Goal: Information Seeking & Learning: Find specific fact

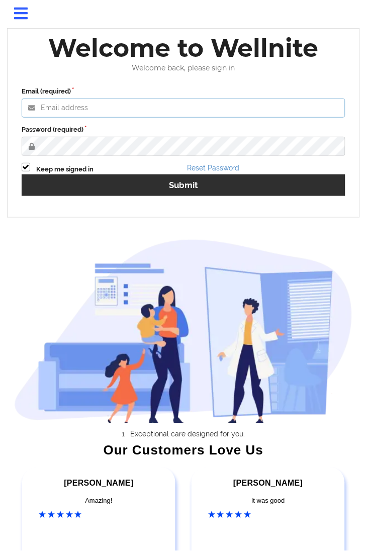
type input "[EMAIL_ADDRESS][DOMAIN_NAME]"
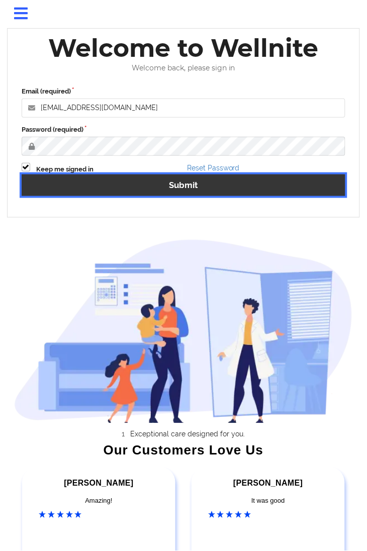
click at [160, 186] on button "Submit" at bounding box center [184, 186] width 324 height 22
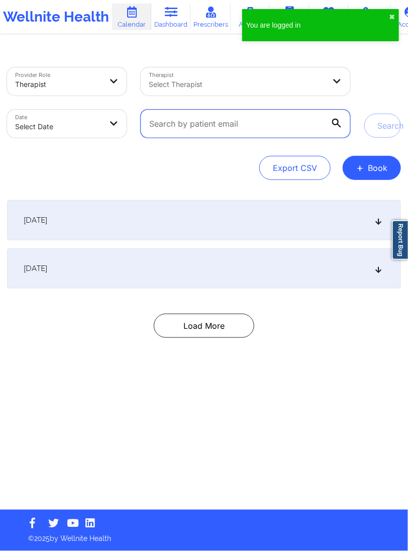
click at [183, 122] on input "text" at bounding box center [245, 124] width 209 height 28
paste input "[EMAIL_ADDRESS][DOMAIN_NAME]"
type input "[EMAIL_ADDRESS][DOMAIN_NAME]"
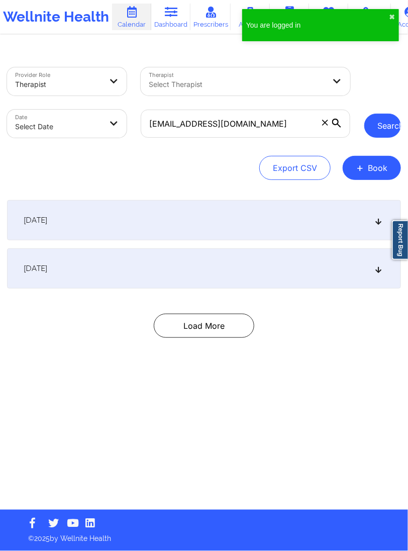
click at [376, 131] on button "Search" at bounding box center [383, 126] width 37 height 24
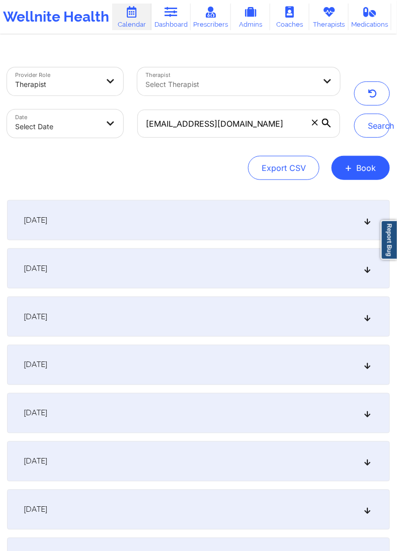
click at [99, 122] on body "Wellnite Health Calendar Dashboard Prescribers Admins Coaches Therapists Medica…" at bounding box center [198, 275] width 397 height 551
select select "2025-8"
select select "2025-9"
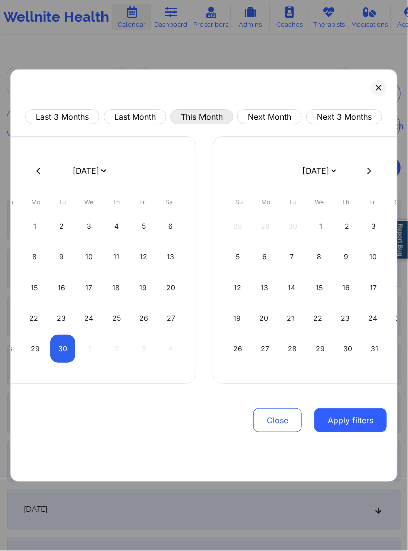
click at [204, 118] on button "This Month" at bounding box center [202, 116] width 63 height 15
select select "2025-8"
select select "2025-9"
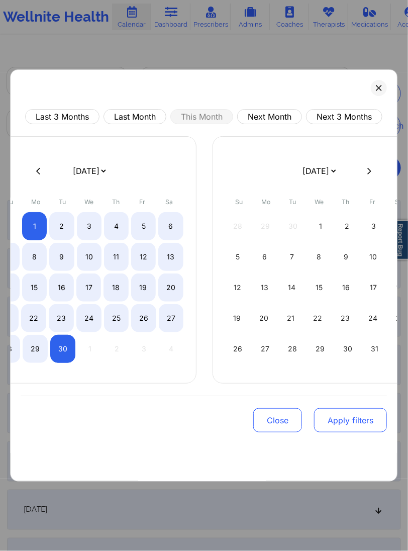
click at [369, 424] on button "Apply filters" at bounding box center [351, 420] width 73 height 24
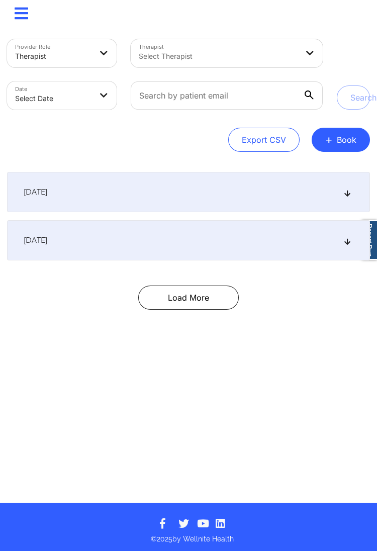
click at [87, 98] on body "× Calendar Dashboard Prescribers Admins Coaches Therapists Medications Account …" at bounding box center [188, 275] width 377 height 551
select select "2025-8"
select select "2025-9"
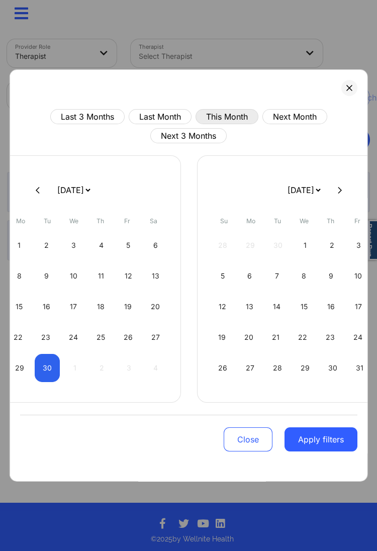
click at [214, 117] on button "This Month" at bounding box center [227, 116] width 63 height 15
select select "2025-8"
select select "2025-9"
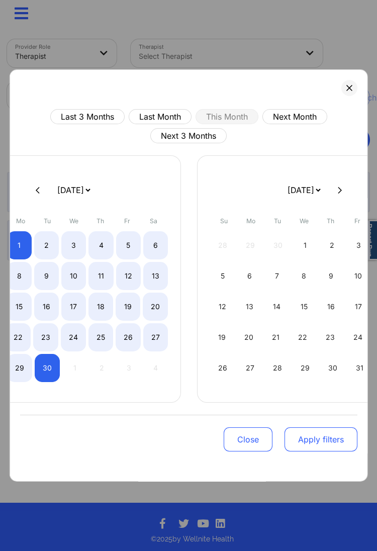
click at [325, 445] on button "Apply filters" at bounding box center [320, 440] width 73 height 24
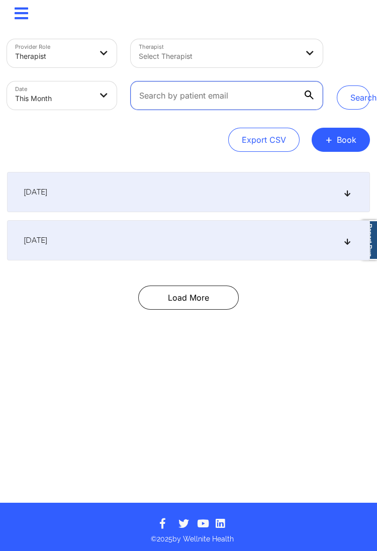
click at [177, 102] on input "text" at bounding box center [227, 95] width 192 height 28
paste input "[EMAIL_ADDRESS][DOMAIN_NAME]"
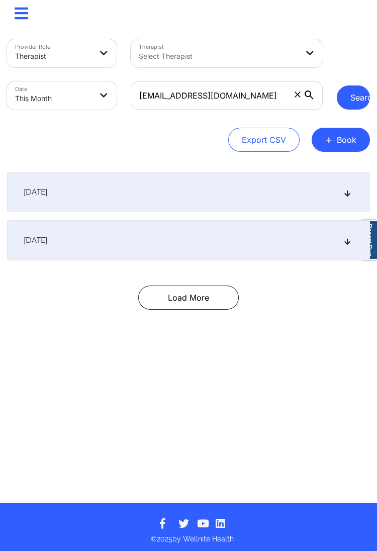
click at [347, 101] on button "Search" at bounding box center [353, 98] width 33 height 24
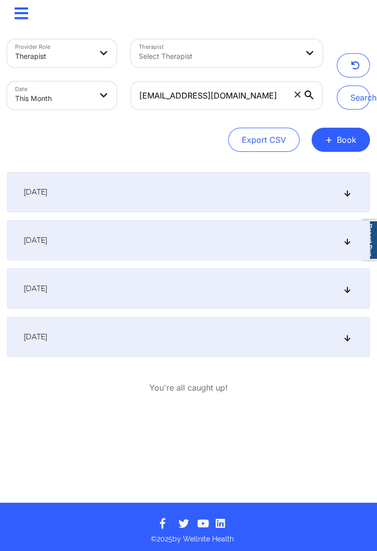
click at [162, 290] on div "[DATE]" at bounding box center [188, 289] width 363 height 40
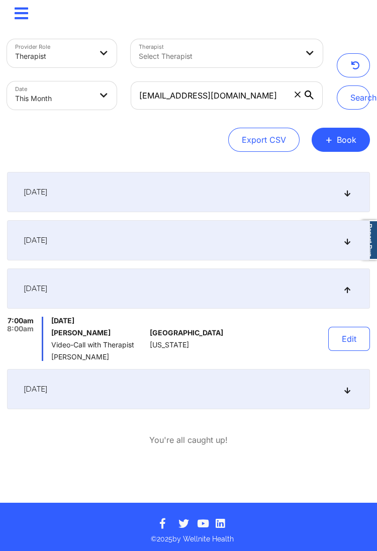
click at [123, 385] on div "[DATE]" at bounding box center [188, 389] width 363 height 40
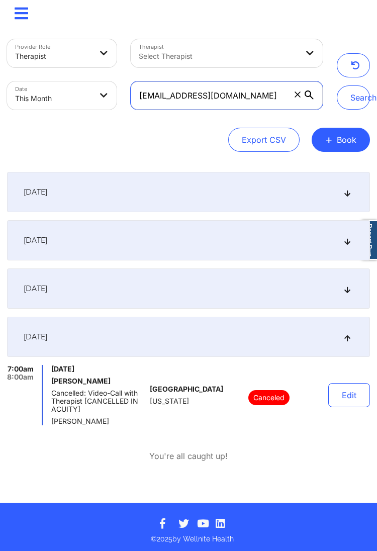
click at [164, 99] on input "[EMAIL_ADDRESS][DOMAIN_NAME]" at bounding box center [227, 95] width 192 height 28
paste input "ikwanfillali"
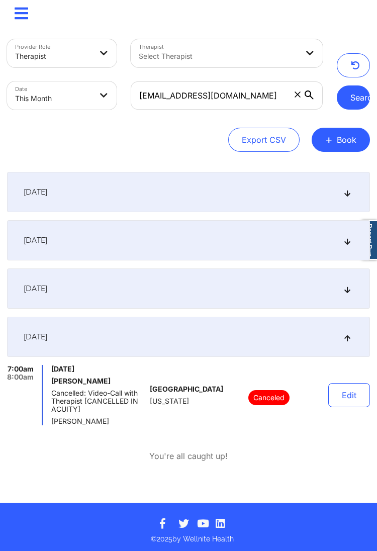
click at [345, 100] on button "Search" at bounding box center [353, 98] width 33 height 24
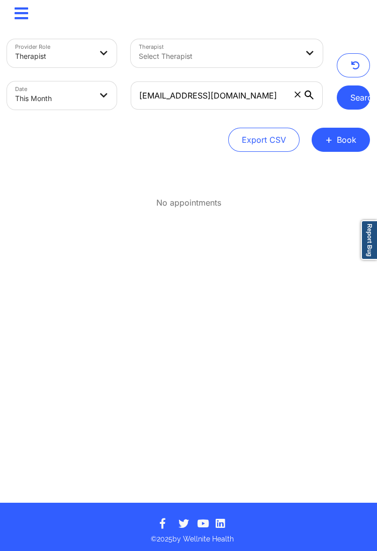
click at [354, 99] on button "Search" at bounding box center [353, 98] width 33 height 24
click at [167, 112] on div "[EMAIL_ADDRESS][DOMAIN_NAME]" at bounding box center [227, 95] width 206 height 42
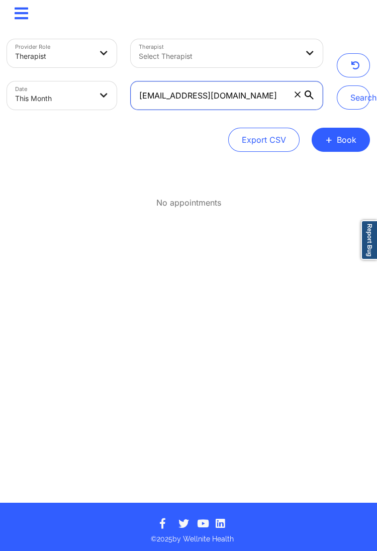
click at [167, 95] on input "[EMAIL_ADDRESS][DOMAIN_NAME]" at bounding box center [227, 95] width 192 height 28
paste input "beaghley"
drag, startPoint x: 355, startPoint y: 107, endPoint x: 307, endPoint y: 75, distance: 57.3
click at [355, 107] on button "Search" at bounding box center [353, 98] width 33 height 24
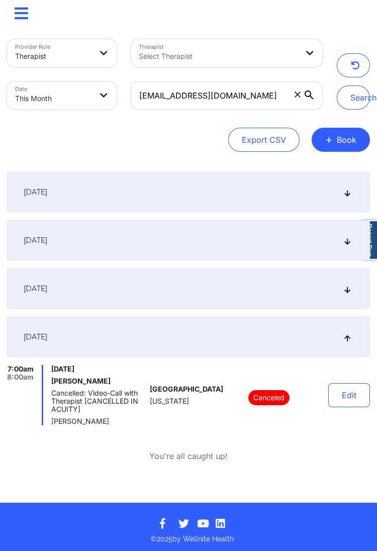
click at [94, 294] on div "[DATE]" at bounding box center [188, 289] width 363 height 40
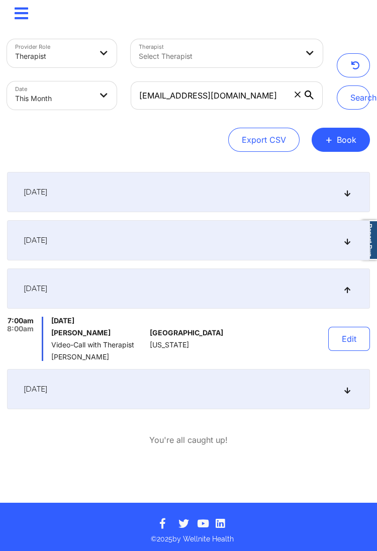
click at [98, 254] on div "[DATE]" at bounding box center [188, 240] width 363 height 40
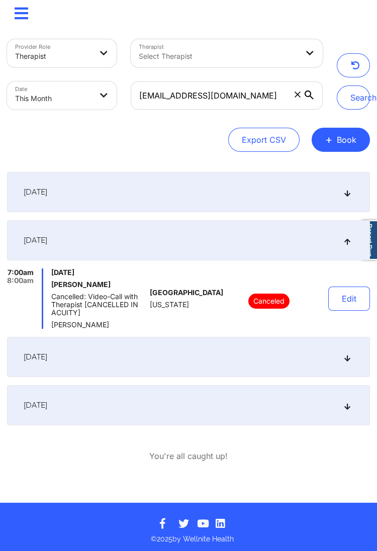
click at [116, 196] on div "[DATE]" at bounding box center [188, 192] width 363 height 40
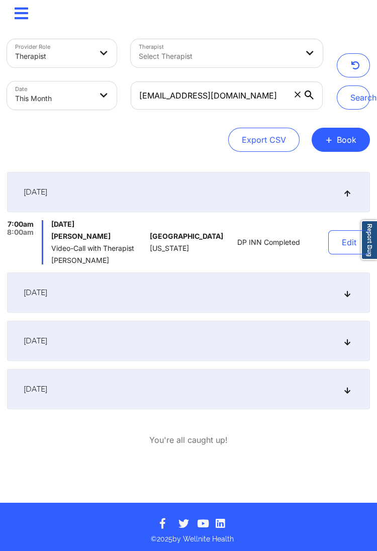
click at [94, 297] on div "[DATE]" at bounding box center [188, 293] width 363 height 40
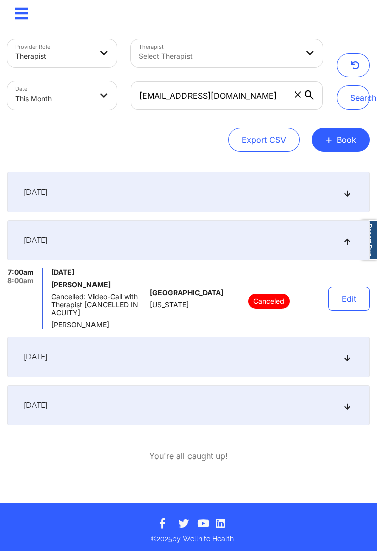
click at [132, 367] on div "[DATE]" at bounding box center [188, 357] width 363 height 40
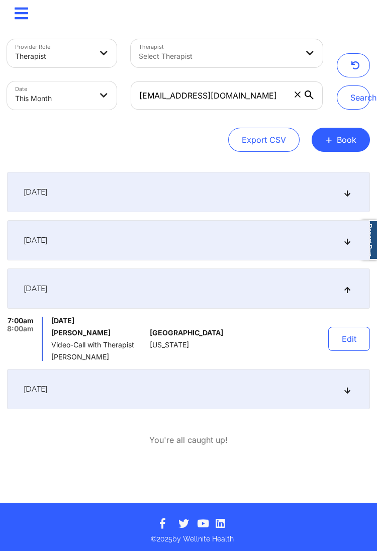
click at [105, 389] on div "[DATE]" at bounding box center [188, 389] width 363 height 40
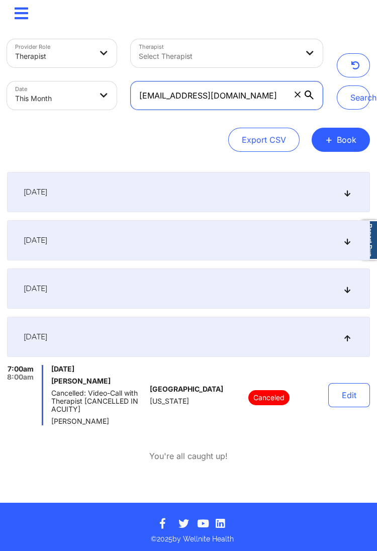
click at [188, 98] on input "[EMAIL_ADDRESS][DOMAIN_NAME]" at bounding box center [227, 95] width 192 height 28
paste input "lexiswright956"
type input "[EMAIL_ADDRESS][DOMAIN_NAME]"
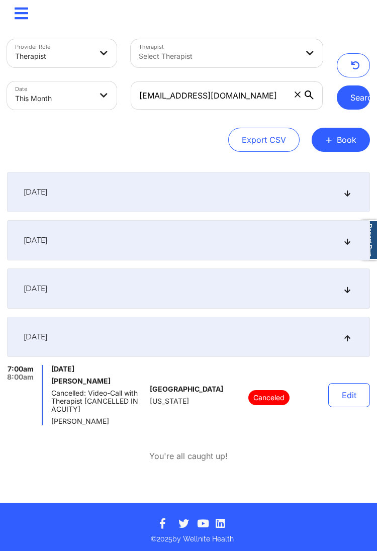
click at [343, 94] on button "Search" at bounding box center [353, 98] width 33 height 24
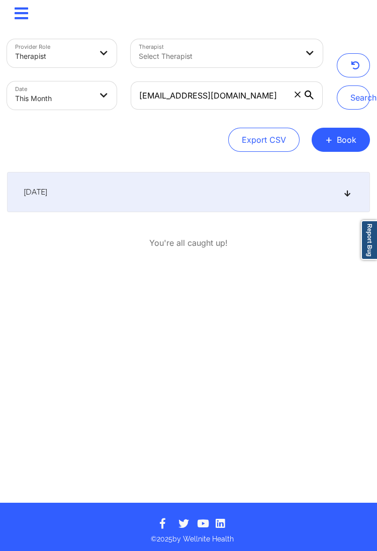
click at [183, 202] on div "[DATE]" at bounding box center [188, 192] width 363 height 40
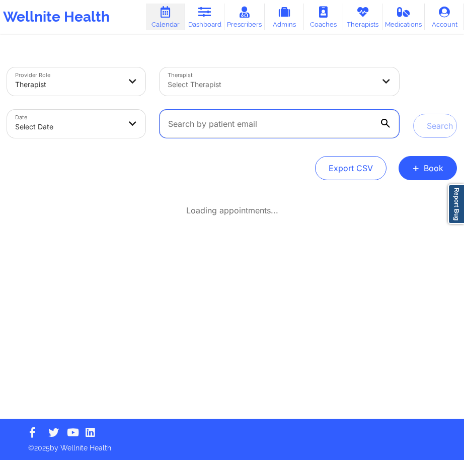
click at [219, 126] on input "text" at bounding box center [278, 124] width 239 height 28
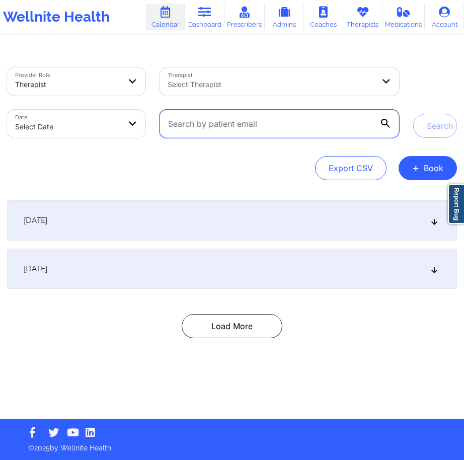
paste input "[EMAIL_ADDRESS][DOMAIN_NAME]"
type input "[EMAIL_ADDRESS][DOMAIN_NAME]"
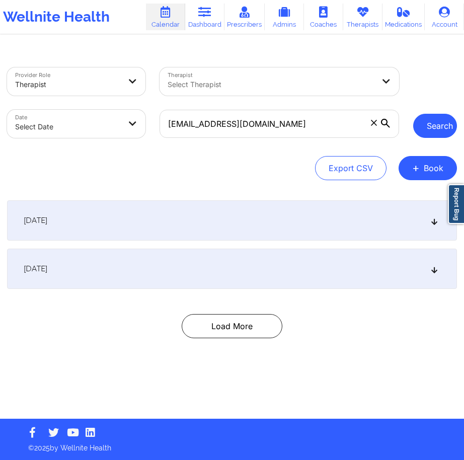
click at [378, 121] on button "Search" at bounding box center [435, 126] width 44 height 24
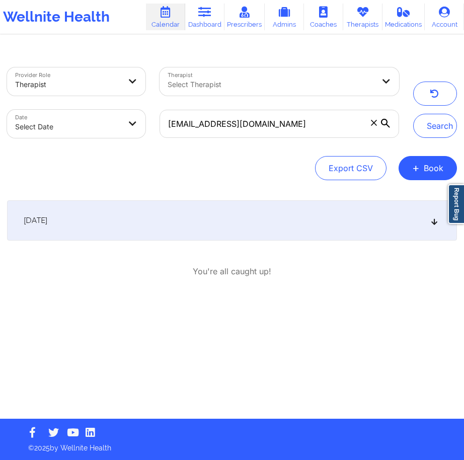
select select "2025-8"
select select "2025-9"
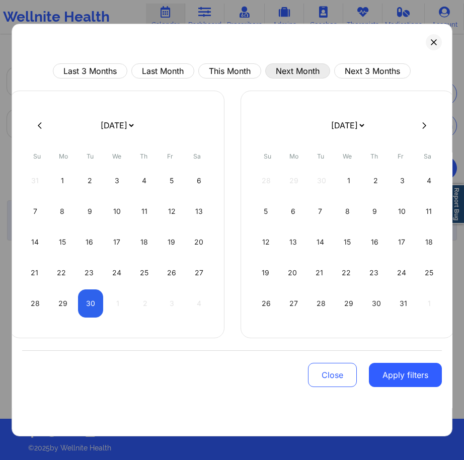
click at [280, 69] on button "Next Month" at bounding box center [297, 70] width 65 height 15
select select "2025-9"
select select "2025-10"
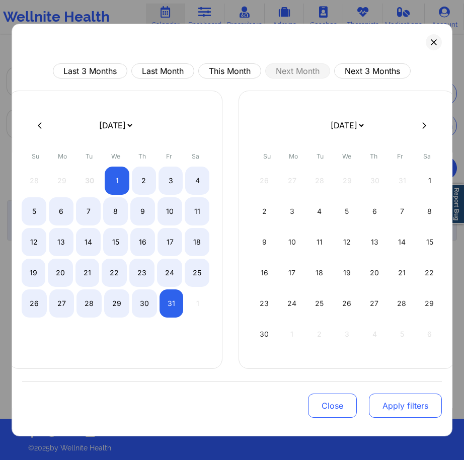
click at [378, 394] on button "Apply filters" at bounding box center [405, 405] width 73 height 24
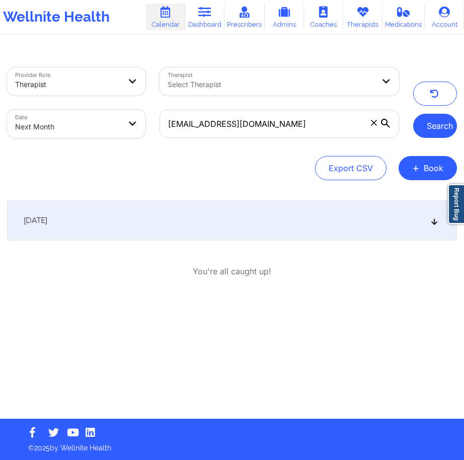
click at [378, 131] on button "Search" at bounding box center [435, 126] width 44 height 24
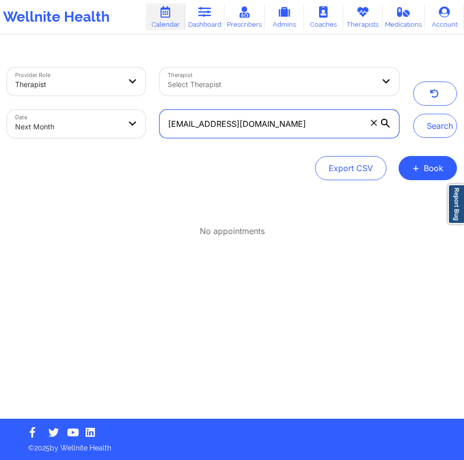
click at [252, 129] on input "[EMAIL_ADDRESS][DOMAIN_NAME]" at bounding box center [278, 124] width 239 height 28
select select "2025-9"
select select "2025-10"
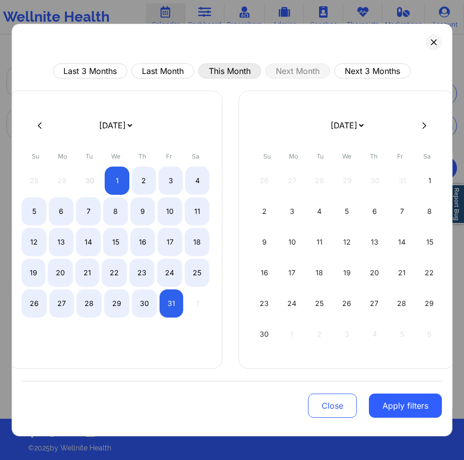
click at [216, 70] on button "This Month" at bounding box center [229, 70] width 63 height 15
select select "2025-8"
select select "2025-9"
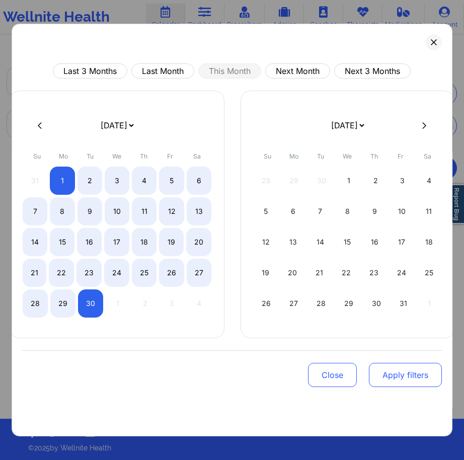
click at [378, 376] on button "Apply filters" at bounding box center [405, 375] width 73 height 24
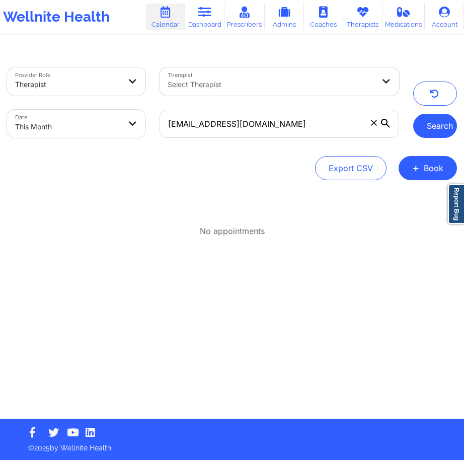
click at [378, 129] on button "Search" at bounding box center [435, 126] width 44 height 24
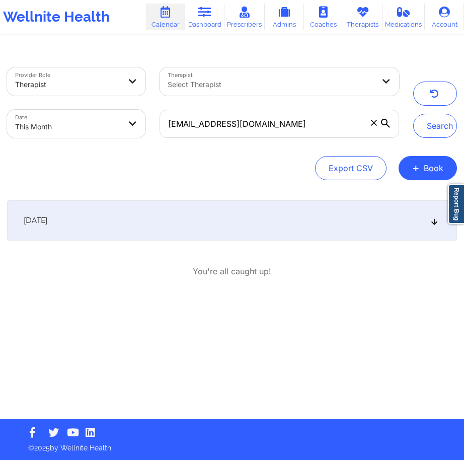
click at [47, 222] on span "[DATE]" at bounding box center [36, 220] width 24 height 10
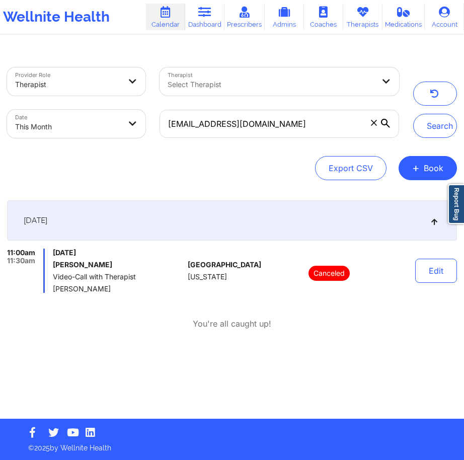
drag, startPoint x: 215, startPoint y: 262, endPoint x: 208, endPoint y: 262, distance: 7.6
click at [215, 262] on span "[GEOGRAPHIC_DATA]" at bounding box center [224, 265] width 73 height 8
click at [94, 265] on h6 "[PERSON_NAME]" at bounding box center [118, 265] width 131 height 8
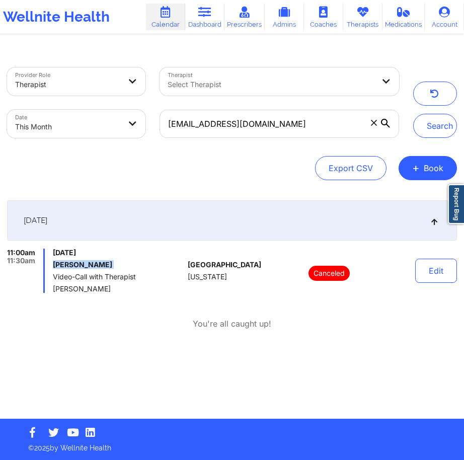
copy h6 "[PERSON_NAME]"
click at [227, 132] on input "[EMAIL_ADDRESS][DOMAIN_NAME]" at bounding box center [278, 124] width 239 height 28
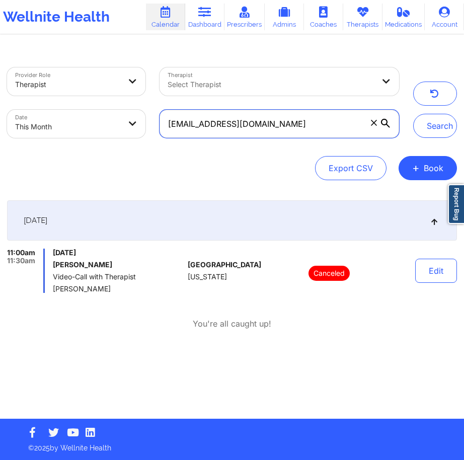
paste input "mitsfrealty"
type input "[EMAIL_ADDRESS][DOMAIN_NAME]"
drag, startPoint x: 422, startPoint y: 118, endPoint x: 192, endPoint y: 115, distance: 229.9
click at [378, 118] on button "Search" at bounding box center [435, 126] width 44 height 24
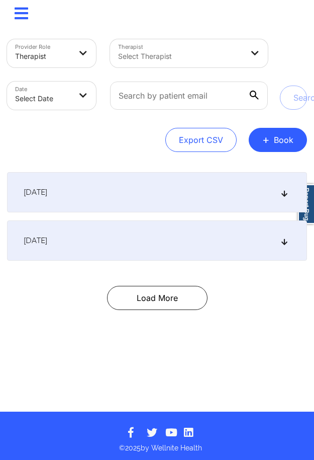
select select "2025-8"
select select "2025-9"
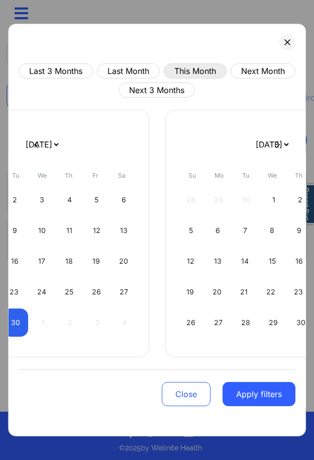
click at [212, 70] on button "This Month" at bounding box center [195, 70] width 63 height 15
select select "2025-8"
select select "2025-9"
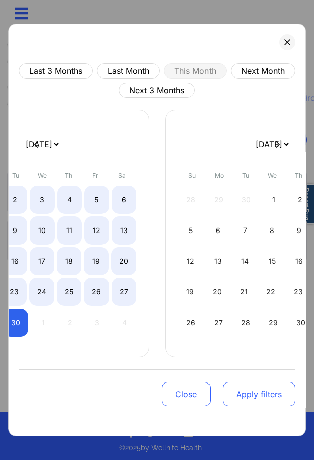
click at [260, 393] on button "Apply filters" at bounding box center [259, 394] width 73 height 24
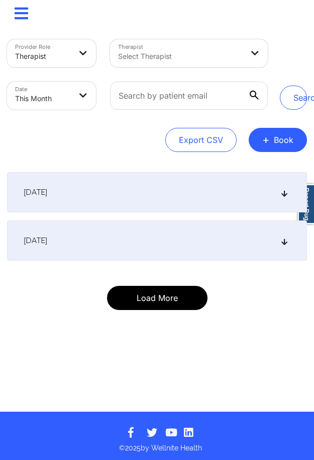
click at [169, 298] on button "Load More" at bounding box center [157, 298] width 101 height 24
click at [153, 298] on button "Load More" at bounding box center [157, 298] width 101 height 24
